Goal: Task Accomplishment & Management: Complete application form

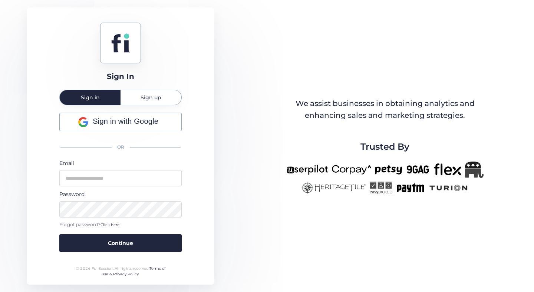
click at [146, 102] on span "Sign up" at bounding box center [150, 97] width 21 height 15
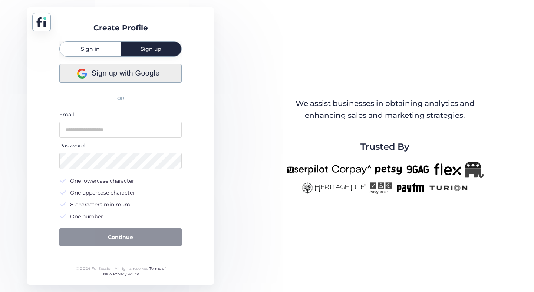
click at [125, 75] on span "Sign up with Google" at bounding box center [126, 72] width 68 height 11
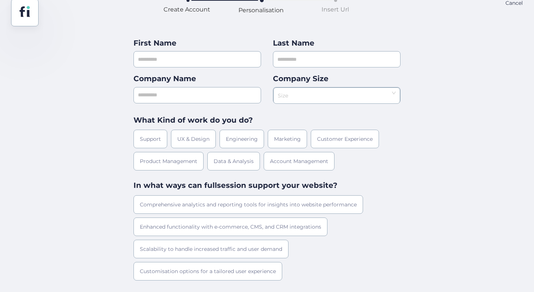
scroll to position [10, 0]
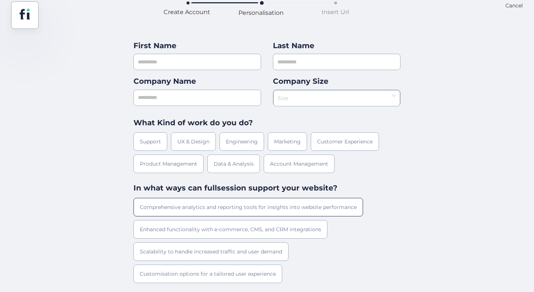
click at [228, 207] on div "Comprehensive analytics and reporting tools for insights into website performan…" at bounding box center [247, 207] width 229 height 19
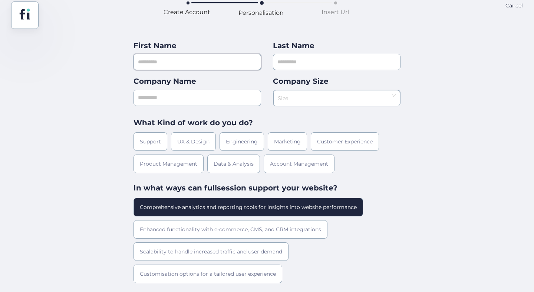
click at [199, 54] on input "text" at bounding box center [196, 62] width 127 height 16
type input "****"
type input "*"
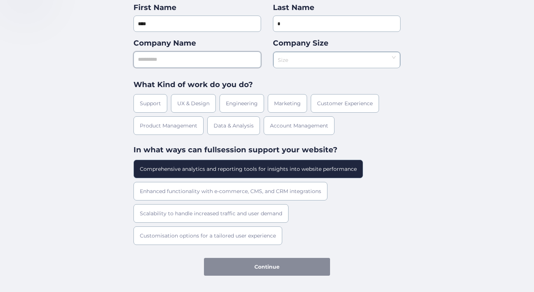
click at [242, 60] on input "text" at bounding box center [196, 60] width 127 height 16
click at [321, 59] on input at bounding box center [334, 57] width 113 height 11
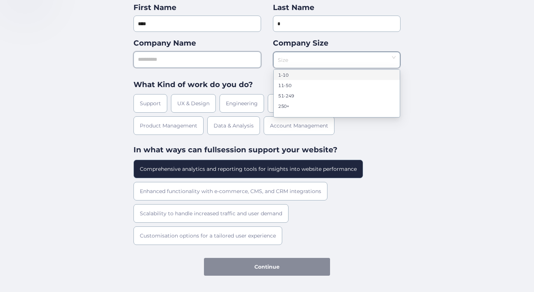
click at [245, 56] on input "text" at bounding box center [196, 60] width 127 height 16
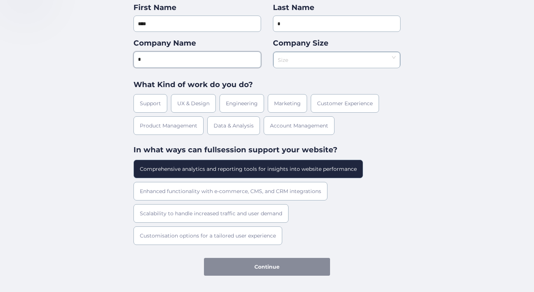
type input "*"
click at [305, 55] on input at bounding box center [334, 57] width 113 height 11
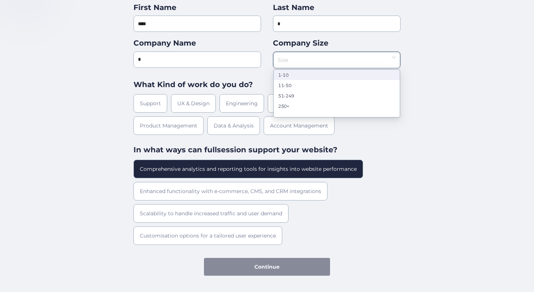
click at [302, 70] on nz-option-item "1-10" at bounding box center [336, 75] width 126 height 10
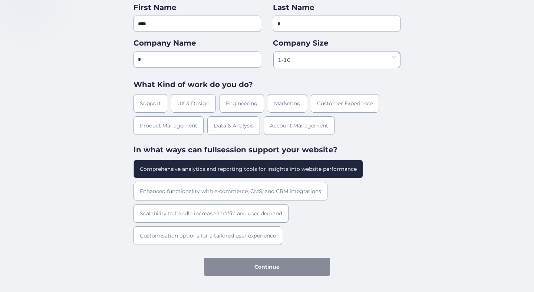
click at [313, 226] on div "Comprehensive analytics and reporting tools for insights into website performan…" at bounding box center [266, 202] width 267 height 85
click at [190, 109] on div "UX & Design" at bounding box center [193, 103] width 45 height 19
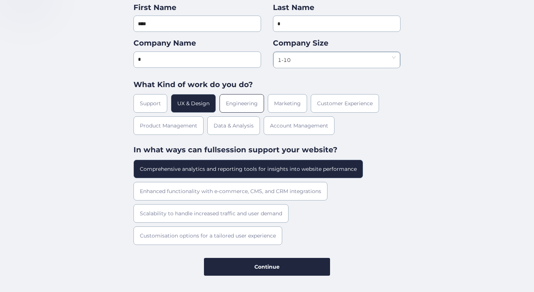
click at [251, 98] on div "Engineering" at bounding box center [241, 103] width 44 height 19
click at [203, 103] on div "UX & Design" at bounding box center [193, 103] width 45 height 19
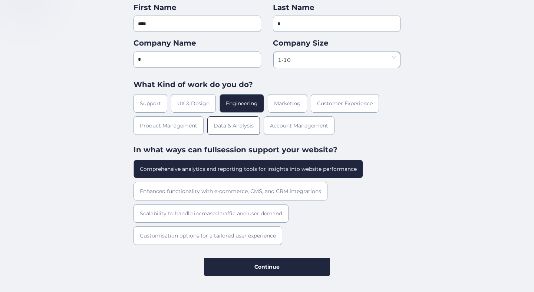
click at [235, 119] on div "Data & Analysis" at bounding box center [233, 125] width 53 height 19
click at [373, 115] on div "Support UX & Design Engineering Marketing Customer Experience Product Managemen…" at bounding box center [266, 114] width 267 height 41
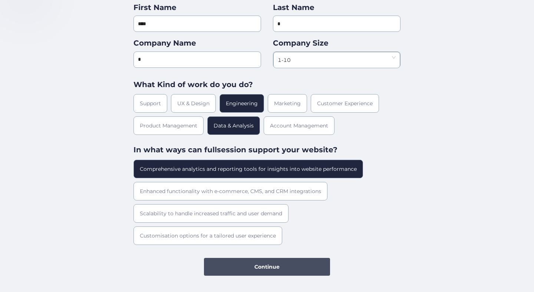
click at [298, 266] on button "Continue" at bounding box center [267, 267] width 126 height 18
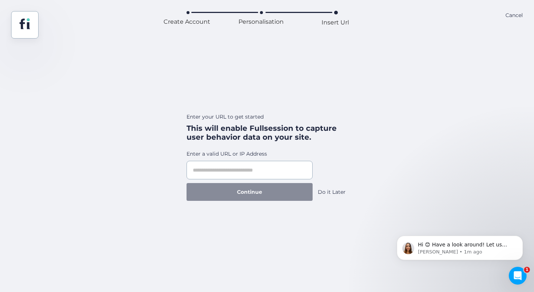
scroll to position [0, 0]
click at [284, 172] on input "text" at bounding box center [249, 170] width 126 height 19
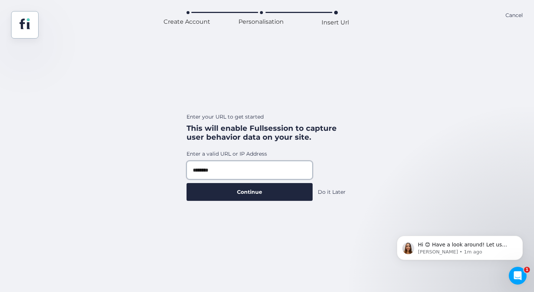
type input "********"
click at [325, 192] on div "Do it Later" at bounding box center [332, 192] width 28 height 8
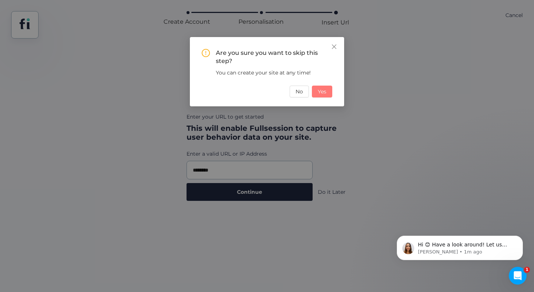
click at [324, 96] on button "Yes" at bounding box center [322, 92] width 20 height 12
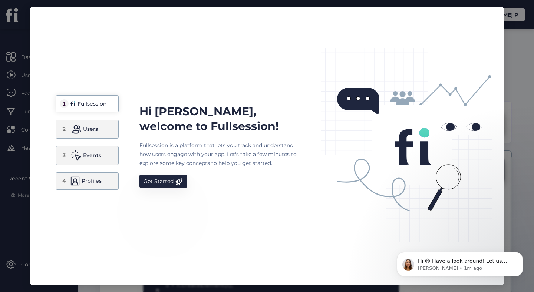
click at [518, 106] on nz-modal-container "1 Fullsession 2 Users 3 Events 4 Profiles Hi Joro, welcome to Fullsession! Full…" at bounding box center [267, 146] width 534 height 292
click at [96, 127] on div "Users" at bounding box center [90, 129] width 15 height 9
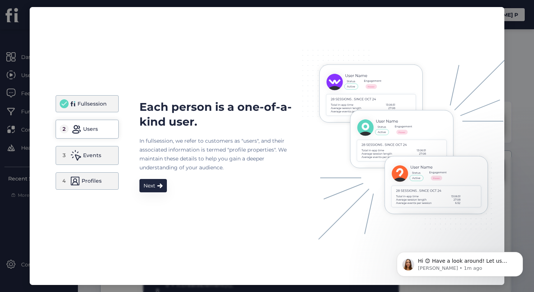
click at [98, 148] on div "3 Events" at bounding box center [87, 155] width 63 height 19
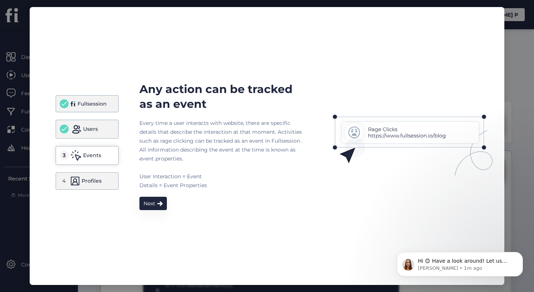
click at [96, 182] on div "Profiles" at bounding box center [92, 180] width 20 height 9
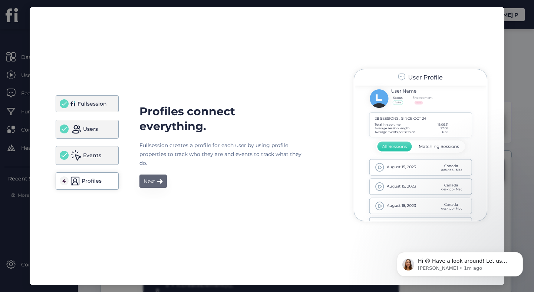
click at [153, 178] on div "Next" at bounding box center [149, 181] width 12 height 9
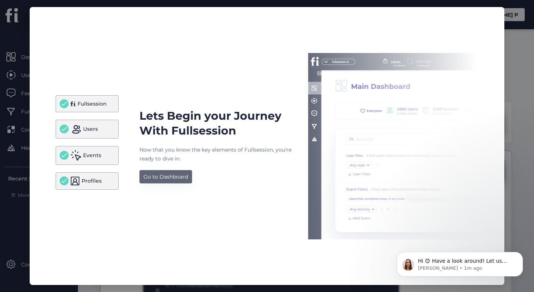
click at [153, 178] on div "Go to Dashboard" at bounding box center [165, 176] width 44 height 9
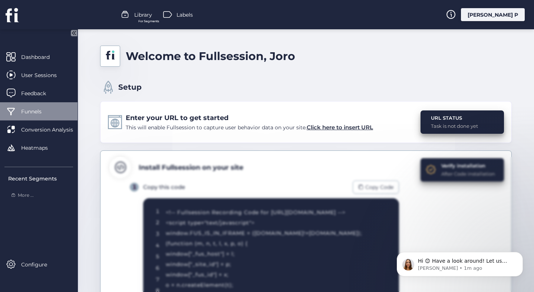
click at [38, 113] on span "Funnels" at bounding box center [37, 111] width 32 height 8
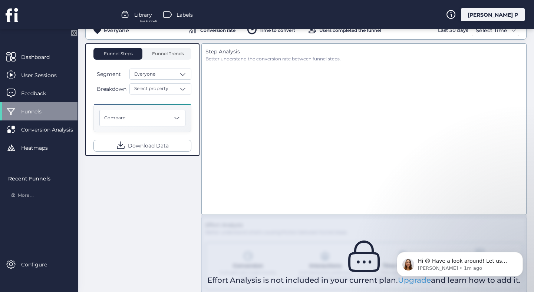
scroll to position [155, 0]
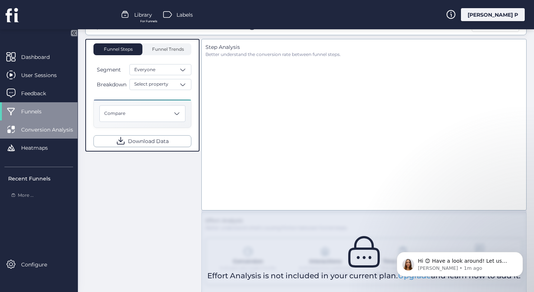
click at [37, 127] on span "Conversion Analysis" at bounding box center [52, 130] width 63 height 8
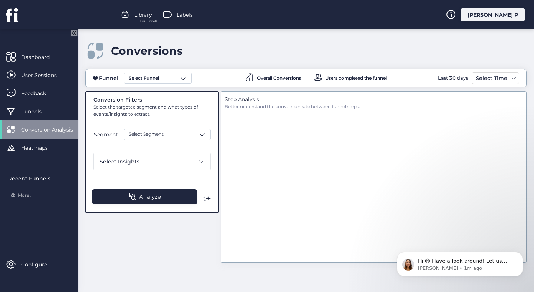
click at [147, 142] on div "Segment Select Segment Select Insights" at bounding box center [151, 150] width 117 height 42
click at [150, 137] on span "Select Segment" at bounding box center [146, 134] width 35 height 7
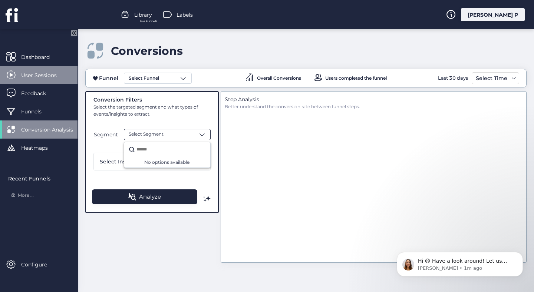
click at [49, 80] on div "User Sessions" at bounding box center [38, 75] width 77 height 18
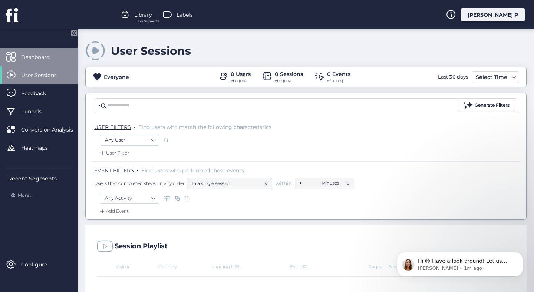
click at [41, 54] on span "Dashboard" at bounding box center [41, 57] width 40 height 8
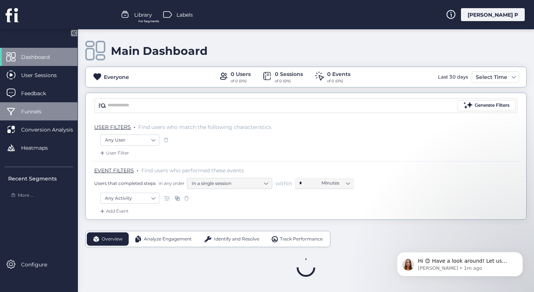
click at [36, 114] on span "Funnels" at bounding box center [37, 111] width 32 height 8
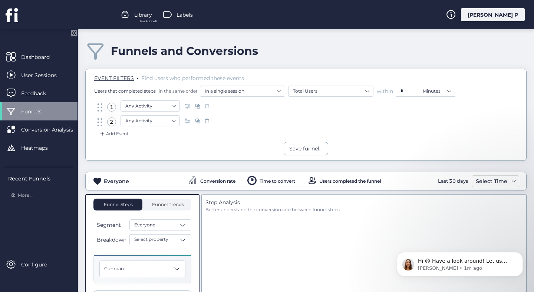
click at [222, 178] on div "Conversion rate" at bounding box center [211, 181] width 47 height 11
click at [38, 88] on div "Feedback" at bounding box center [38, 93] width 77 height 18
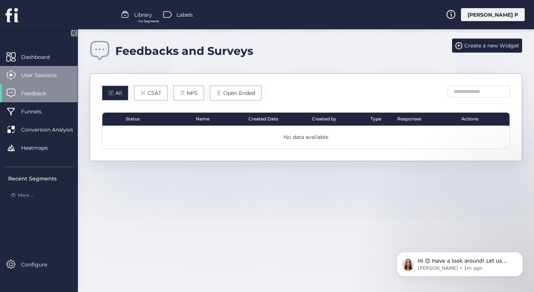
click at [43, 75] on span "User Sessions" at bounding box center [44, 75] width 47 height 8
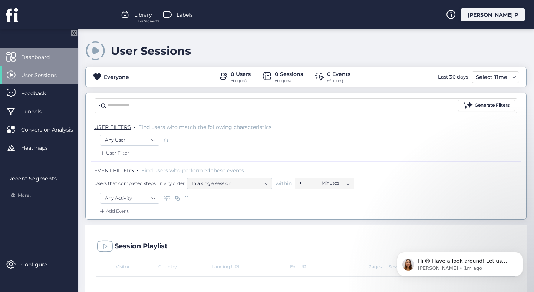
click at [46, 53] on span "Dashboard" at bounding box center [41, 57] width 40 height 8
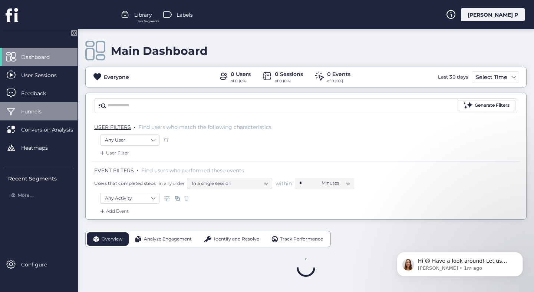
click at [44, 114] on span "Funnels" at bounding box center [37, 111] width 32 height 8
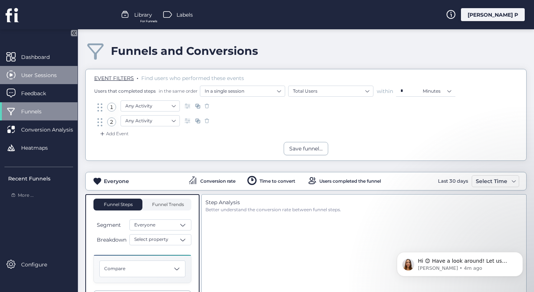
click at [46, 82] on div "User Sessions" at bounding box center [38, 75] width 77 height 18
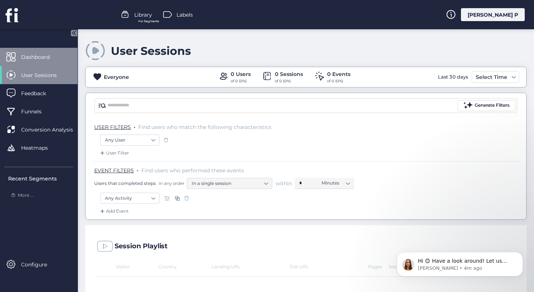
click at [31, 54] on span "Dashboard" at bounding box center [41, 57] width 40 height 8
